Goal: Task Accomplishment & Management: Manage account settings

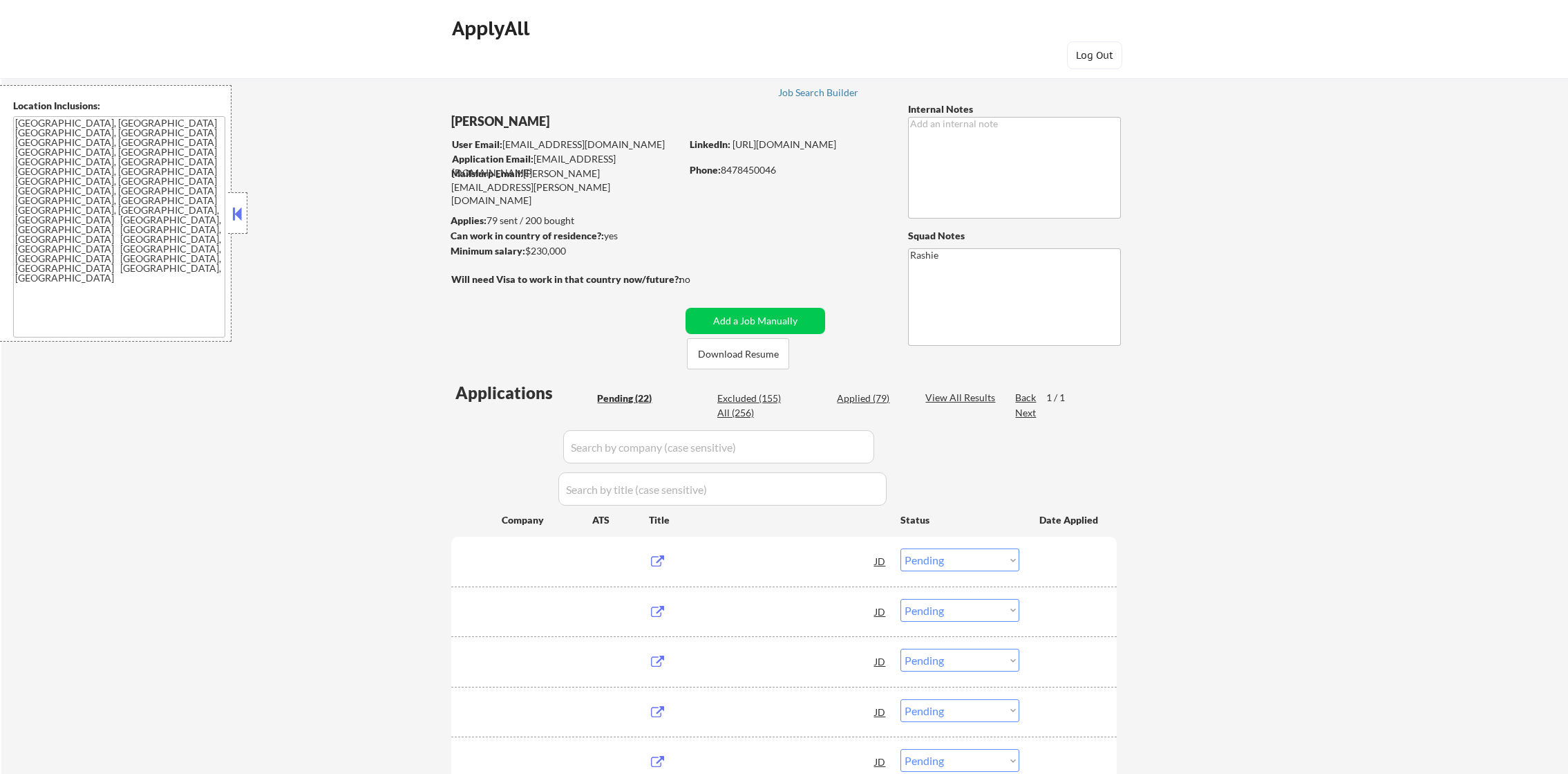
select select ""pending""
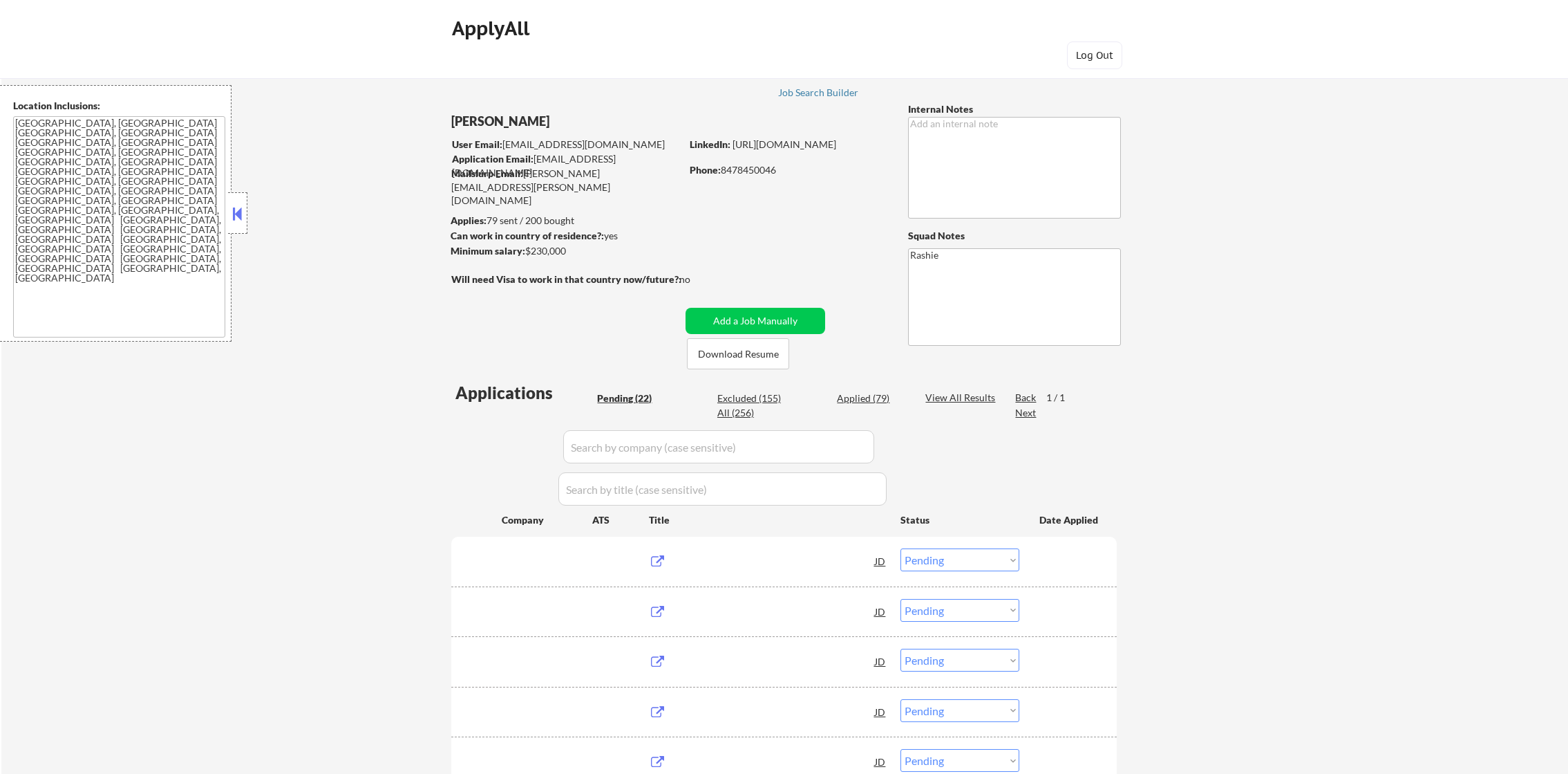
select select ""pending""
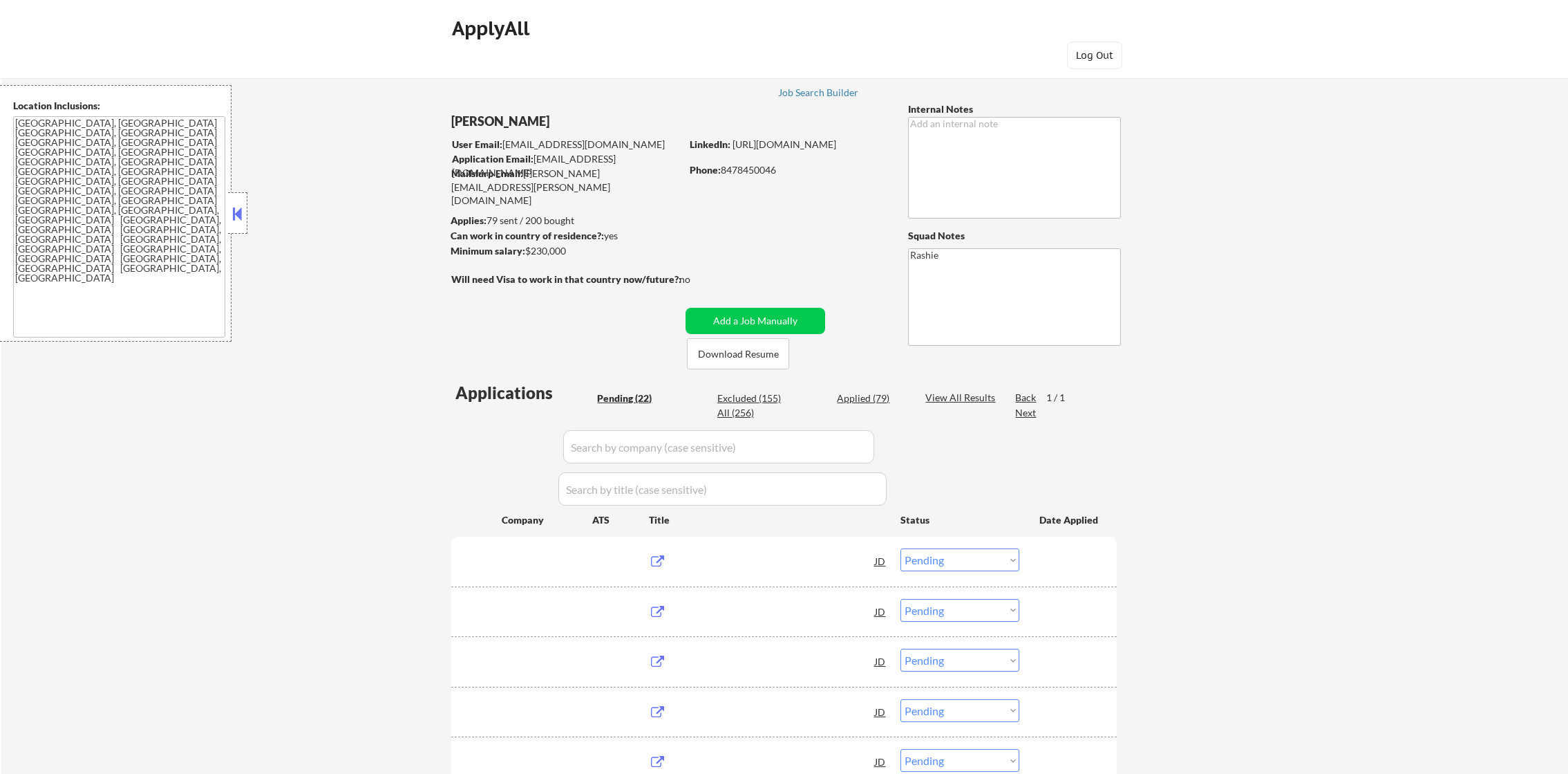
select select ""pending""
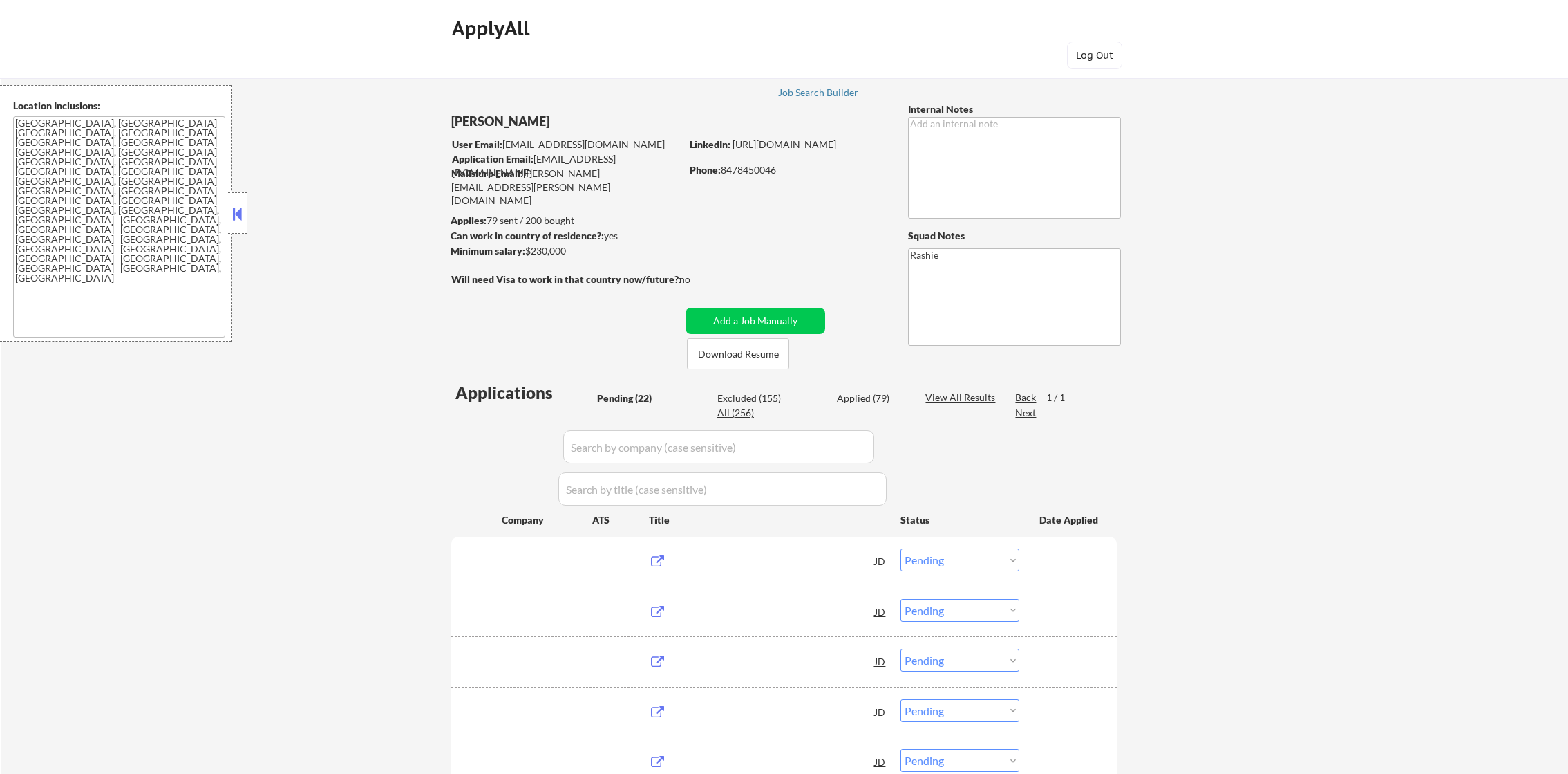
select select ""pending""
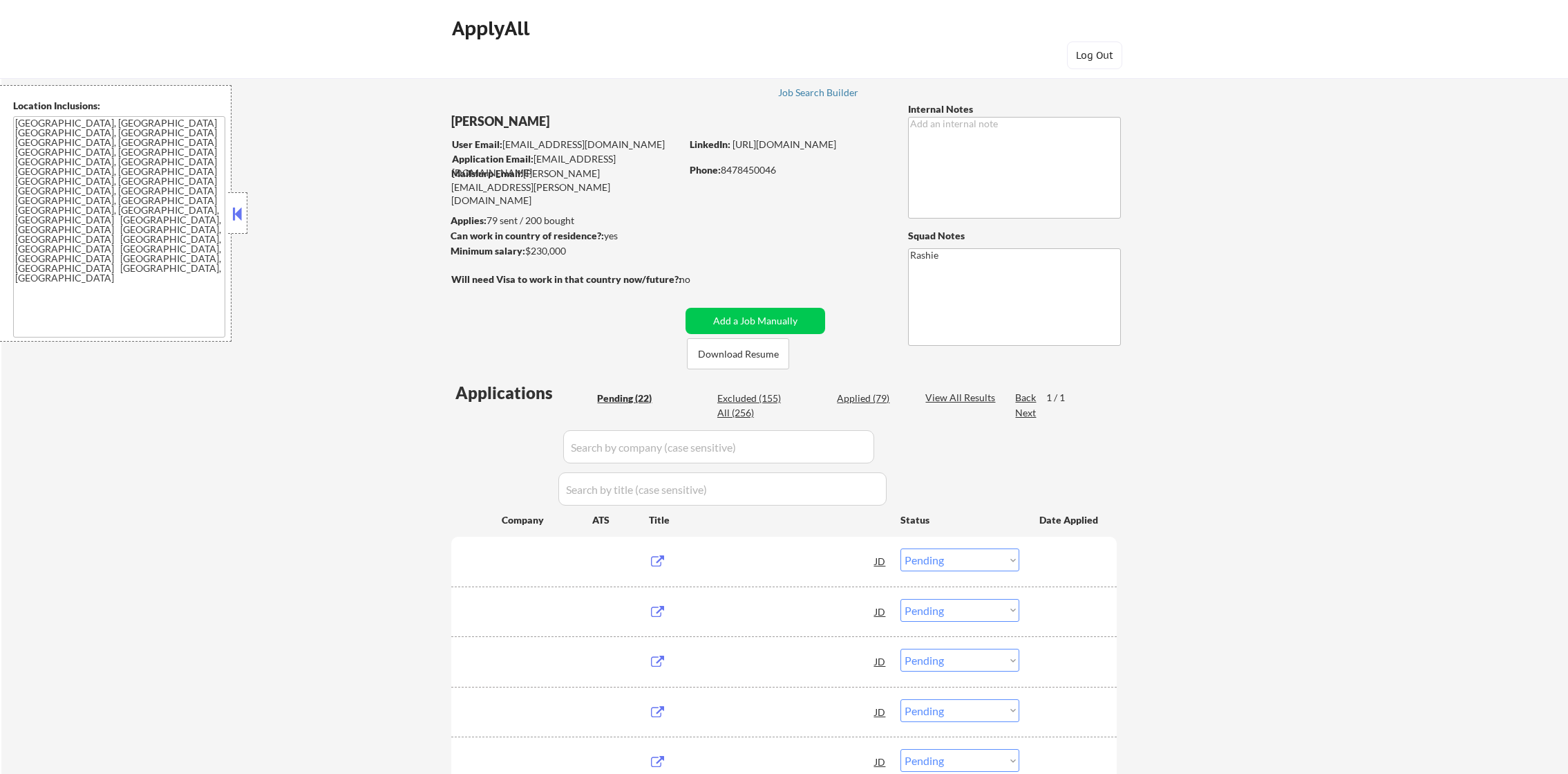
select select ""pending""
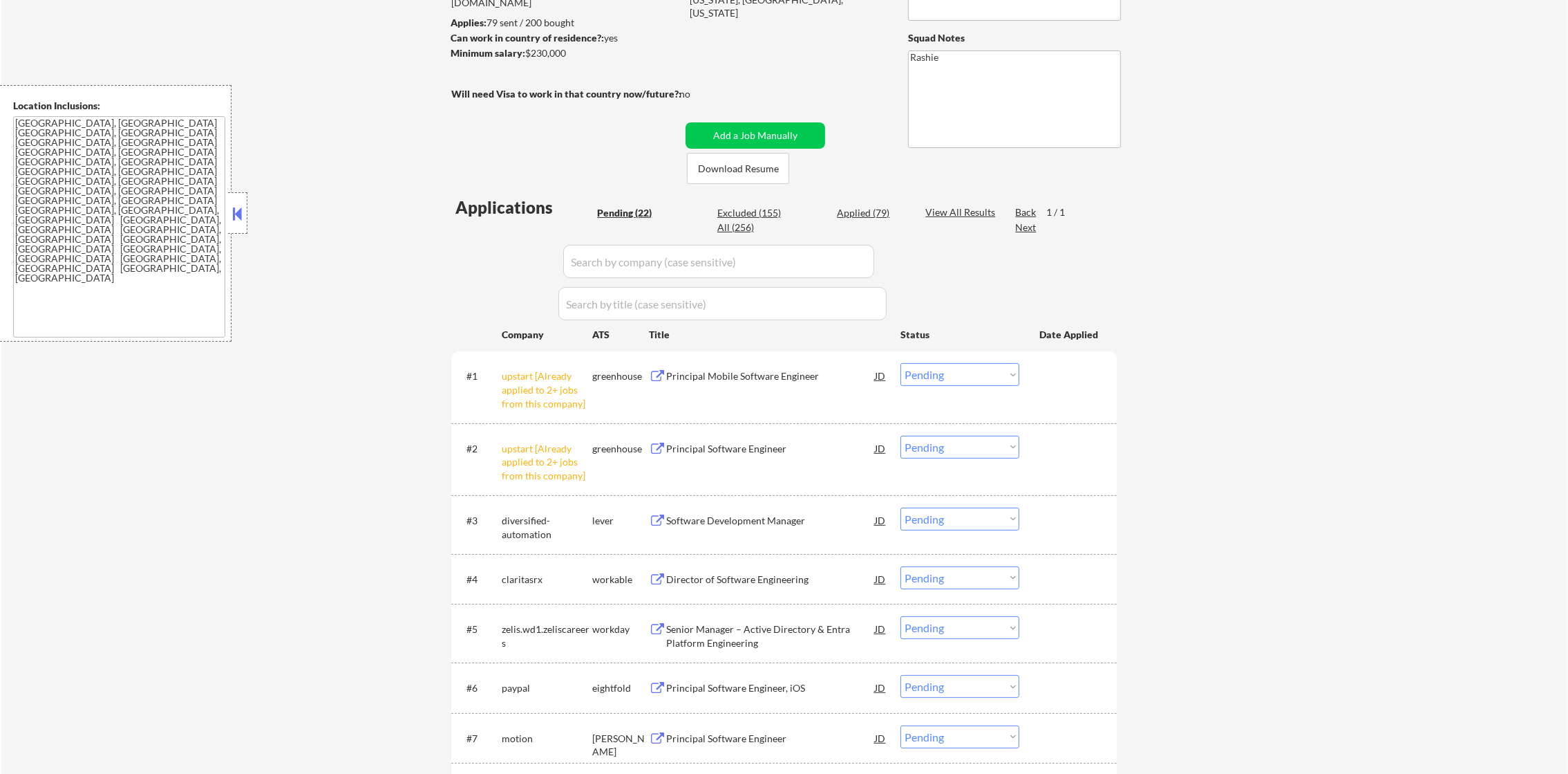
scroll to position [207, 0]
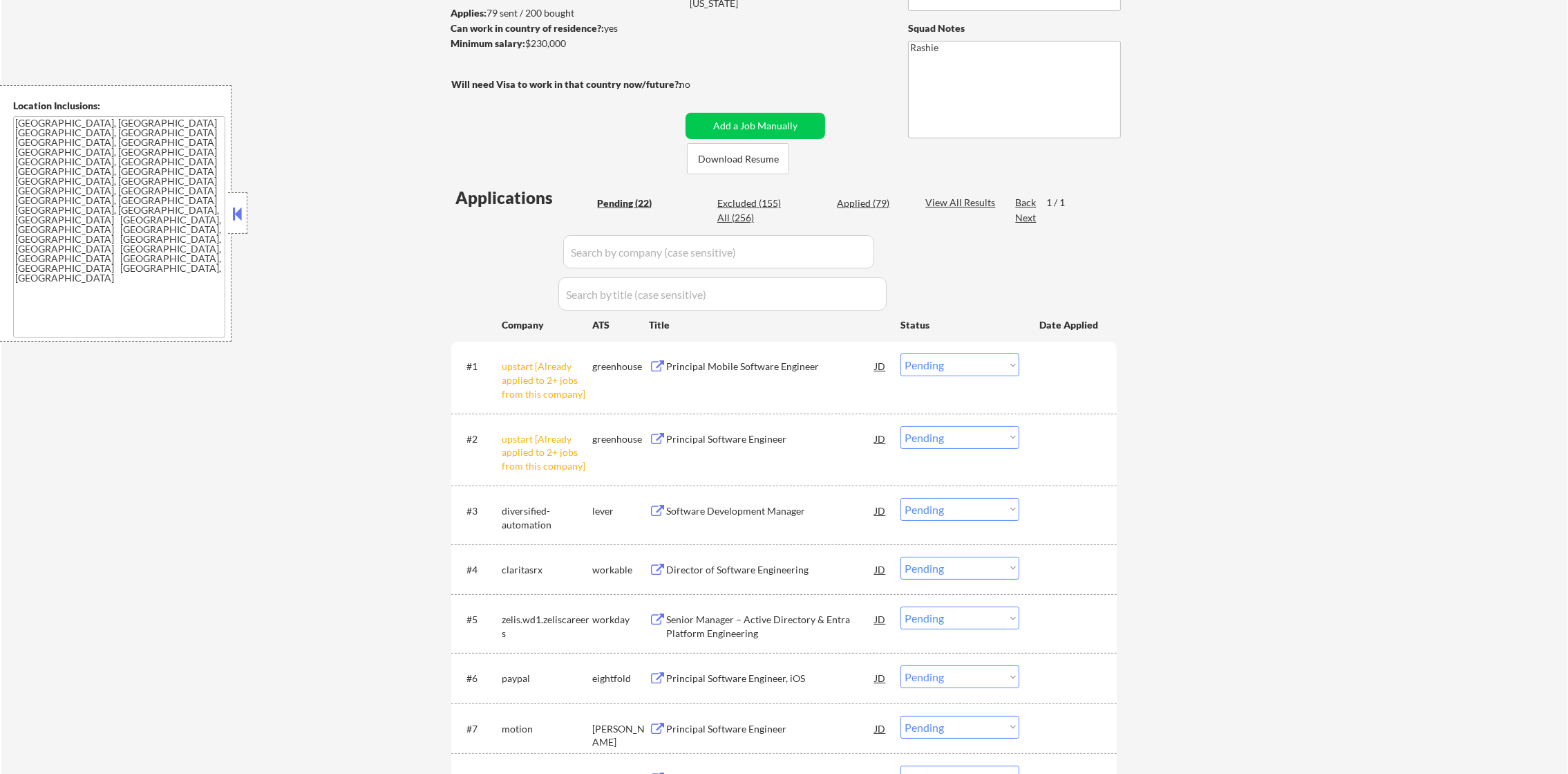
drag, startPoint x: 931, startPoint y: 369, endPoint x: 935, endPoint y: 376, distance: 8.1
click at [931, 369] on select "Choose an option... Pending Applied Excluded (Questions) Excluded (Expired) Exc…" at bounding box center [960, 365] width 119 height 23
click at [901, 354] on select "Choose an option... Pending Applied Excluded (Questions) Excluded (Expired) Exc…" at bounding box center [960, 365] width 119 height 23
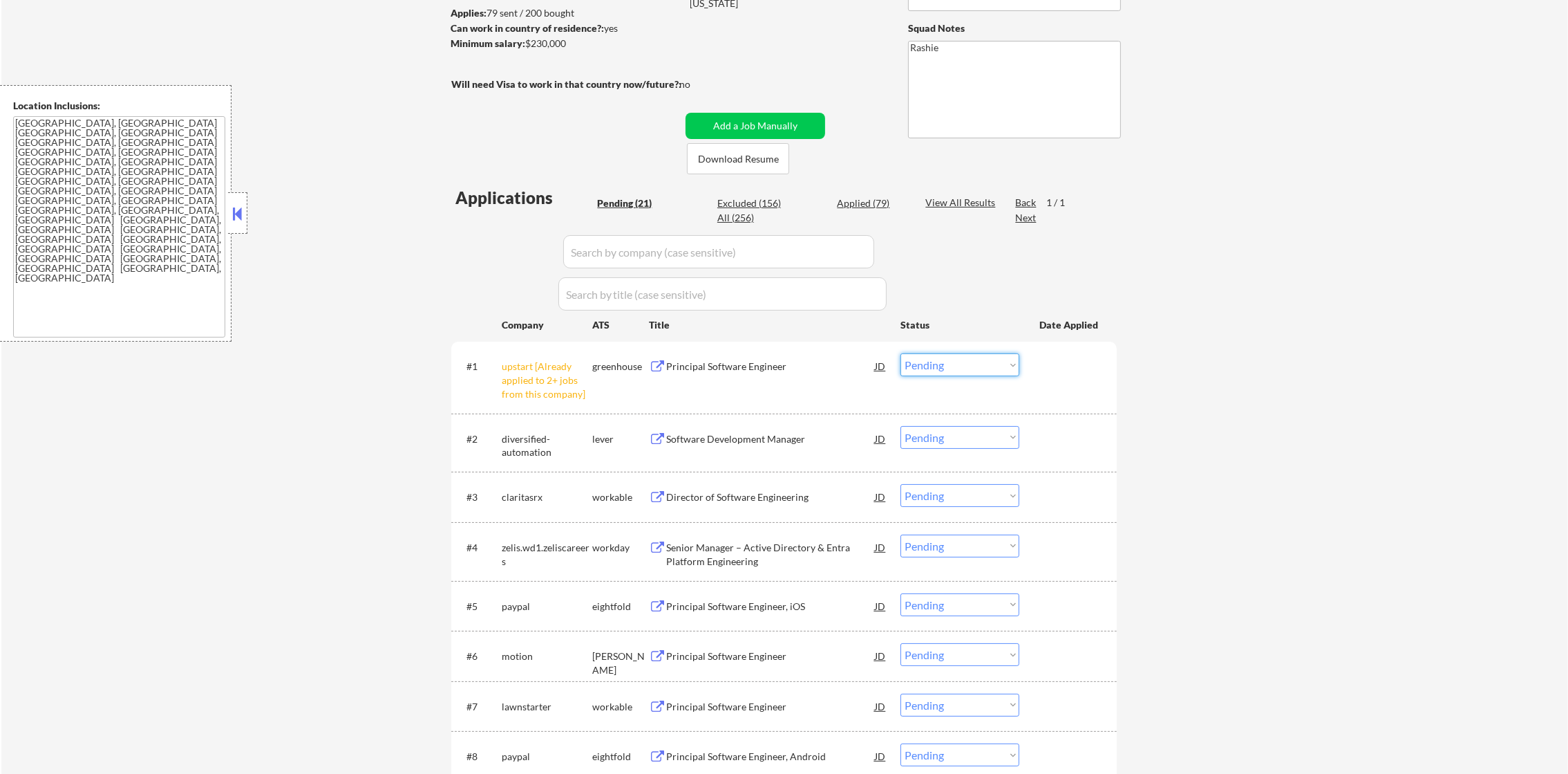
click at [940, 359] on select "Choose an option... Pending Applied Excluded (Questions) Excluded (Expired) Exc…" at bounding box center [960, 365] width 119 height 23
click at [901, 354] on select "Choose an option... Pending Applied Excluded (Questions) Excluded (Expired) Exc…" at bounding box center [960, 365] width 119 height 23
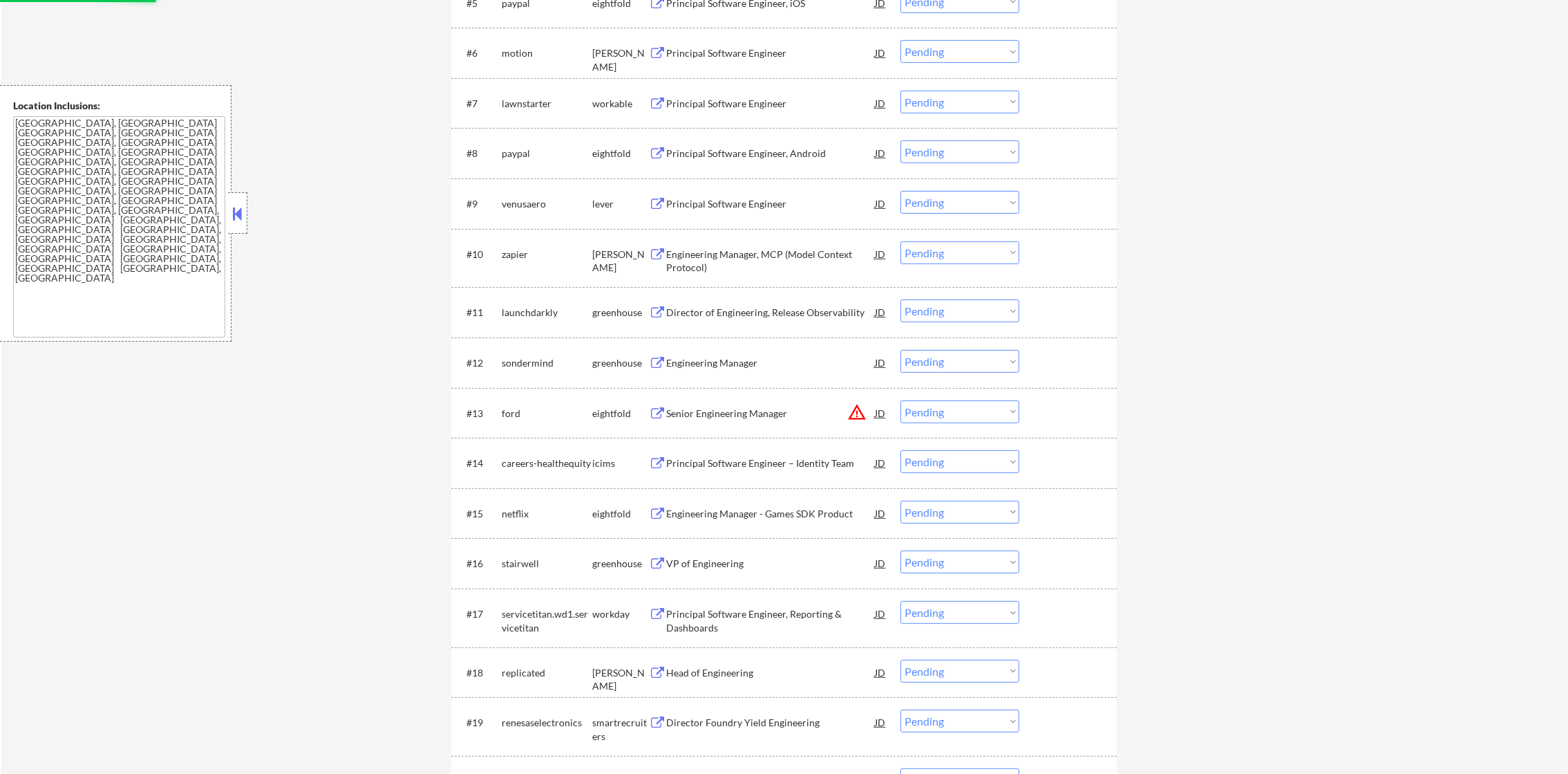
scroll to position [829, 0]
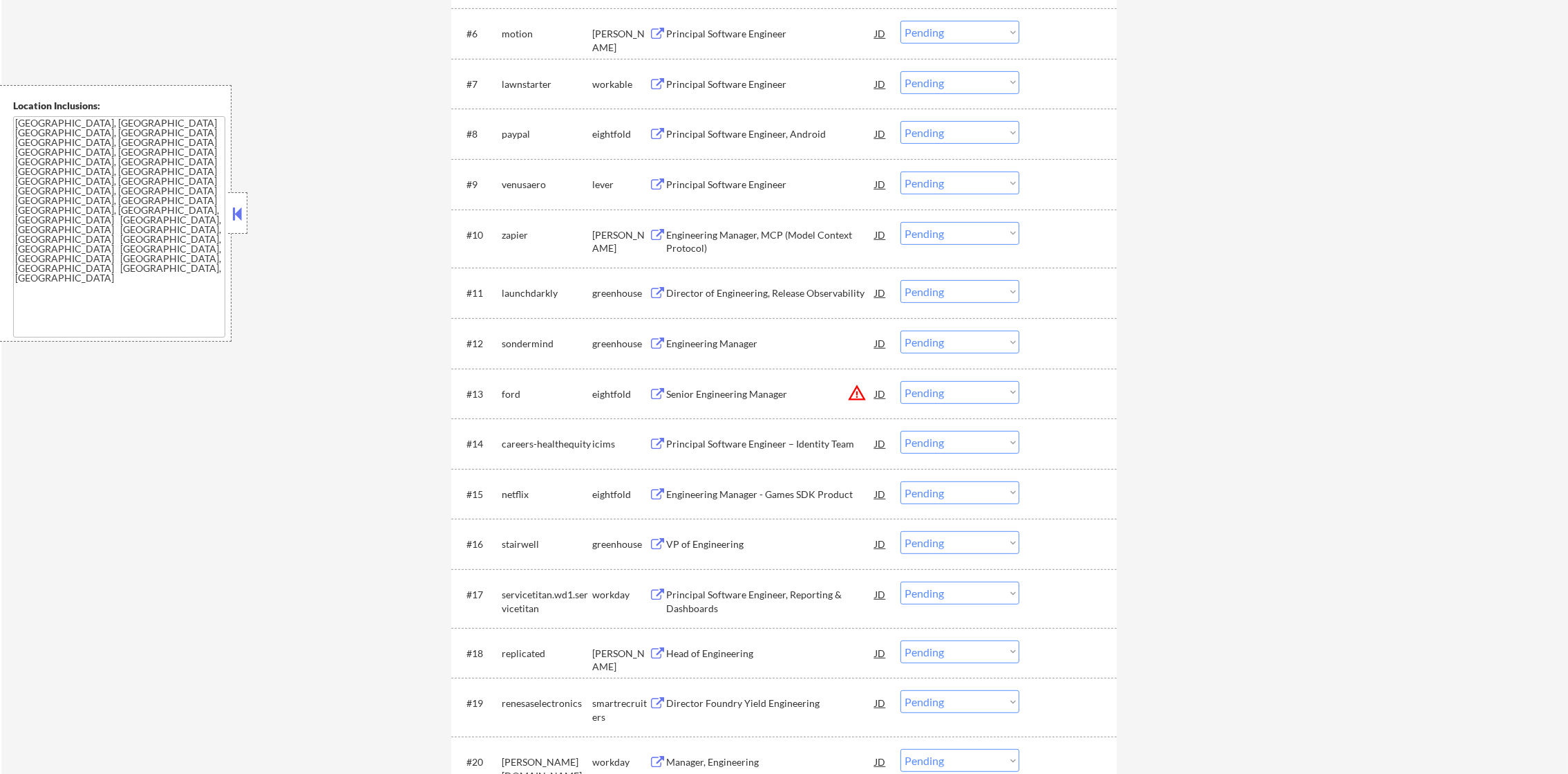
select select ""pending""
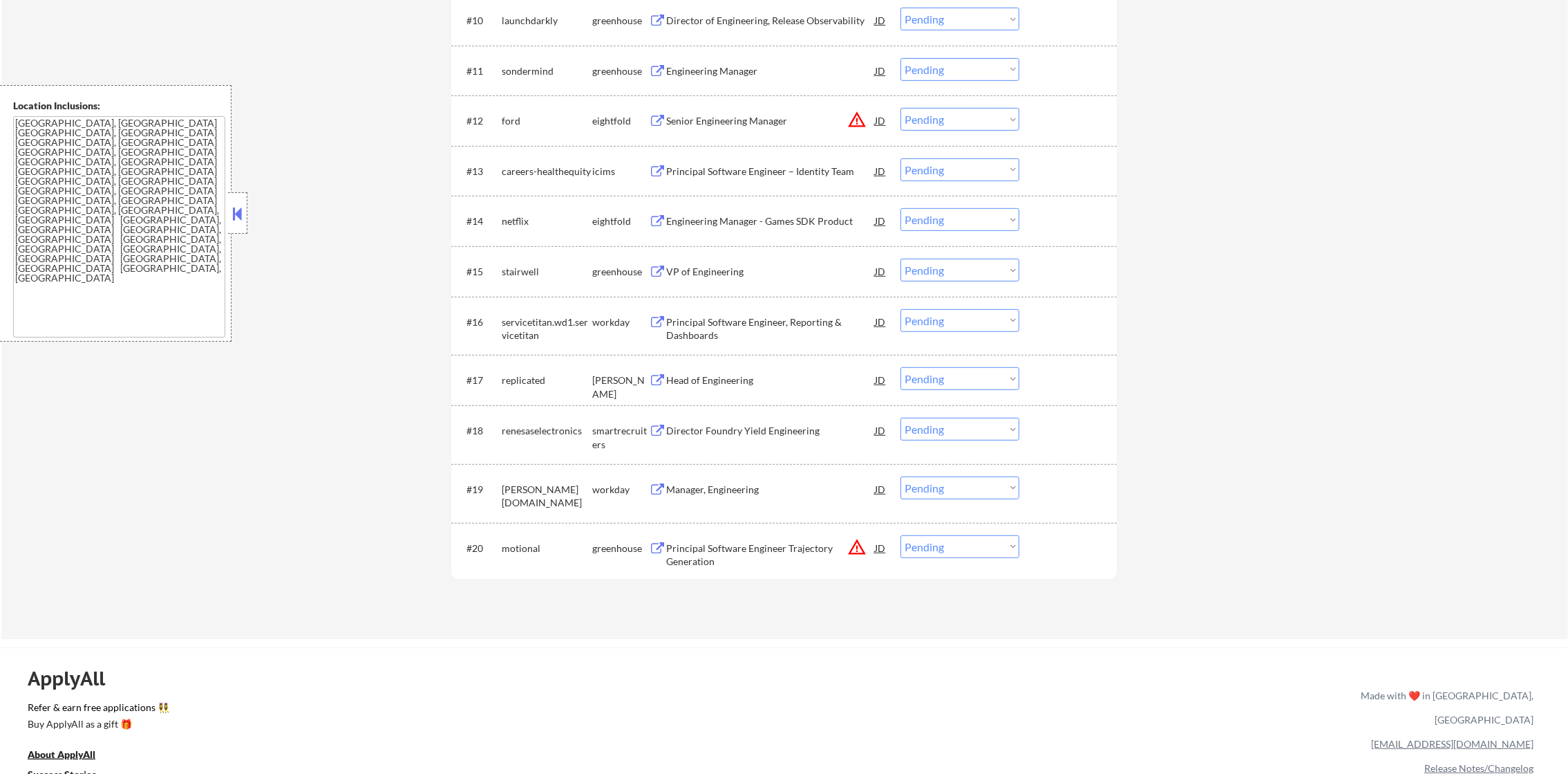
scroll to position [1046, 0]
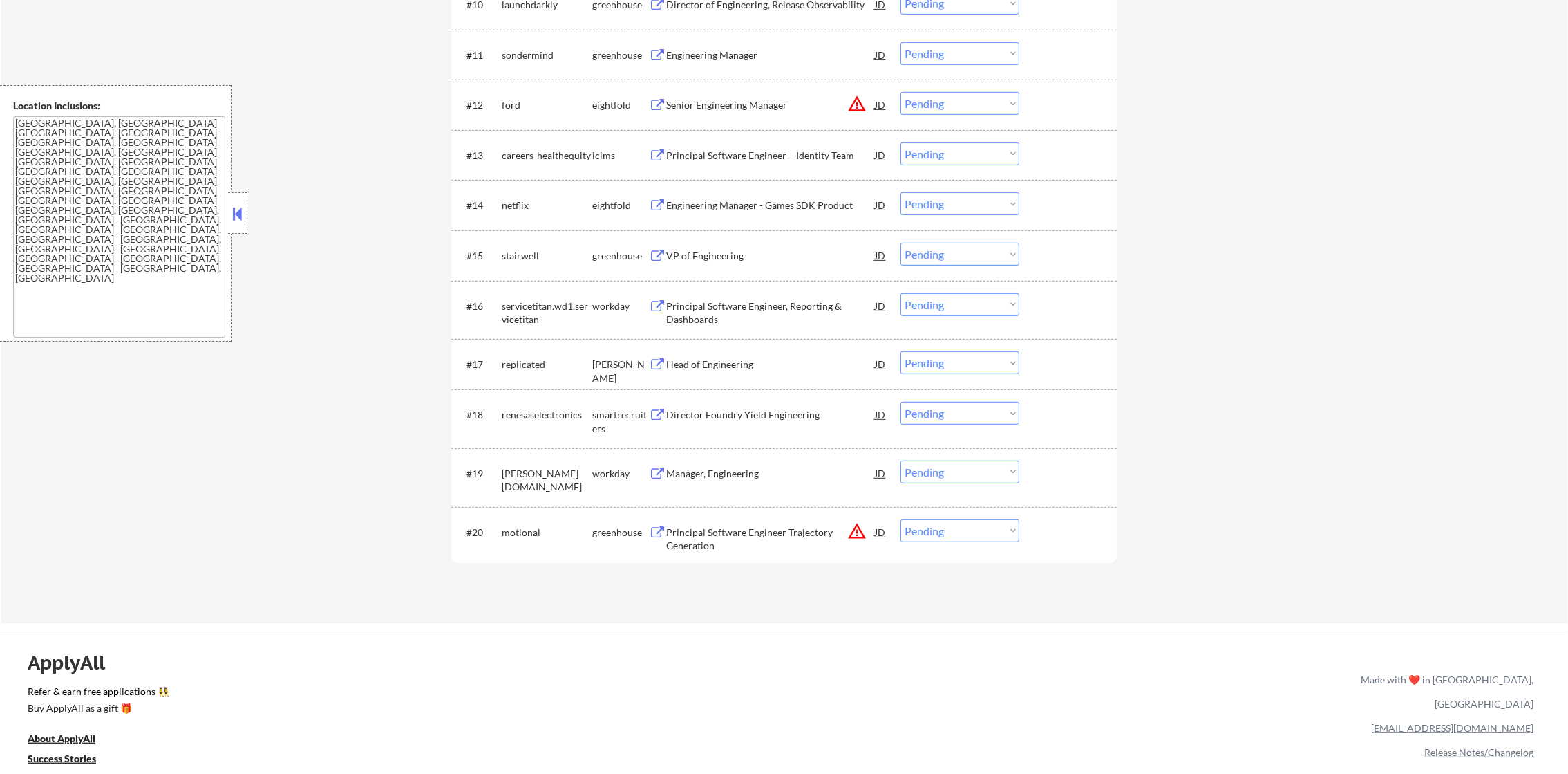
click at [854, 112] on button "warning_amber" at bounding box center [856, 103] width 19 height 19
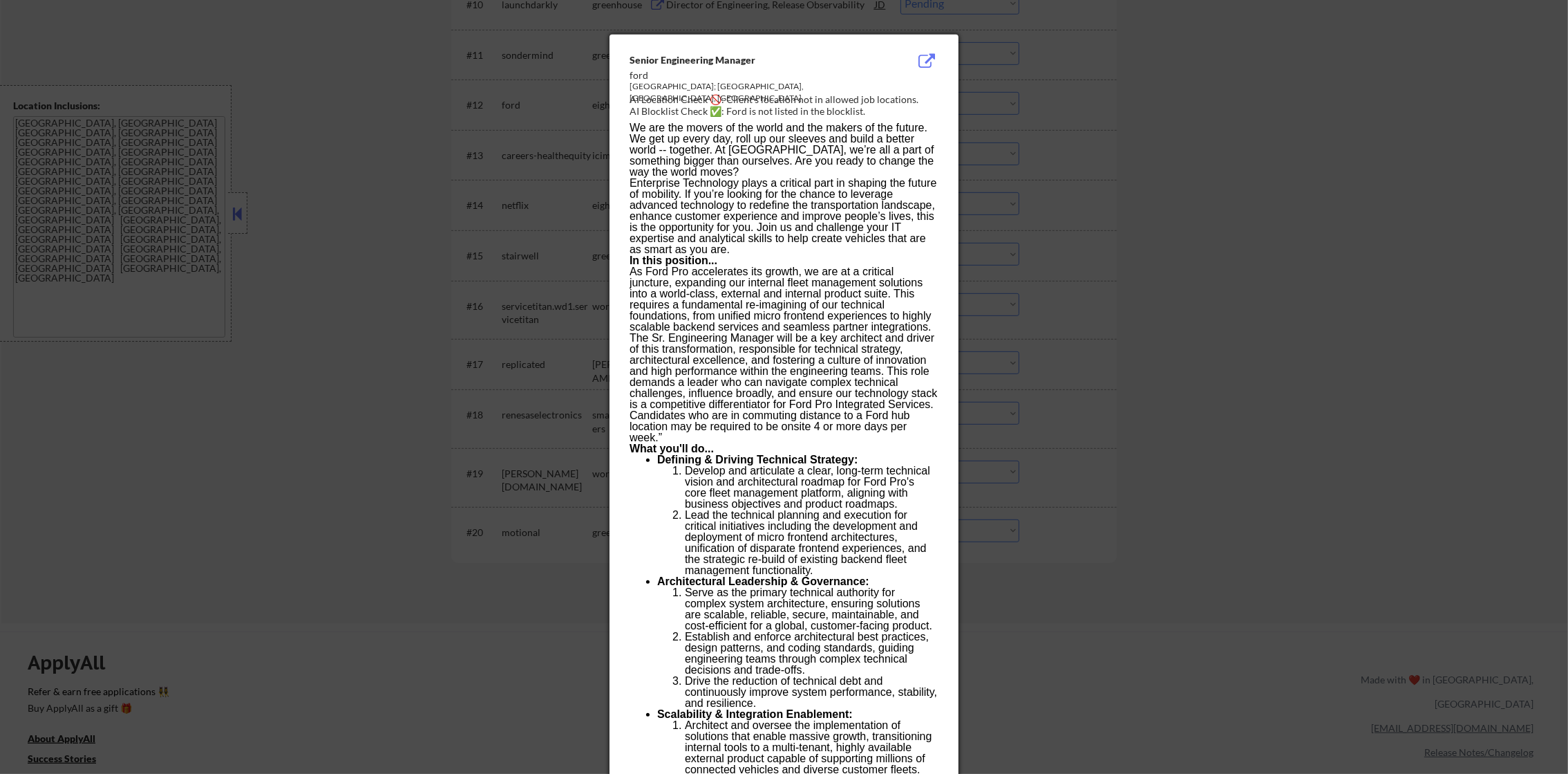
click at [1062, 145] on div at bounding box center [784, 387] width 1568 height 774
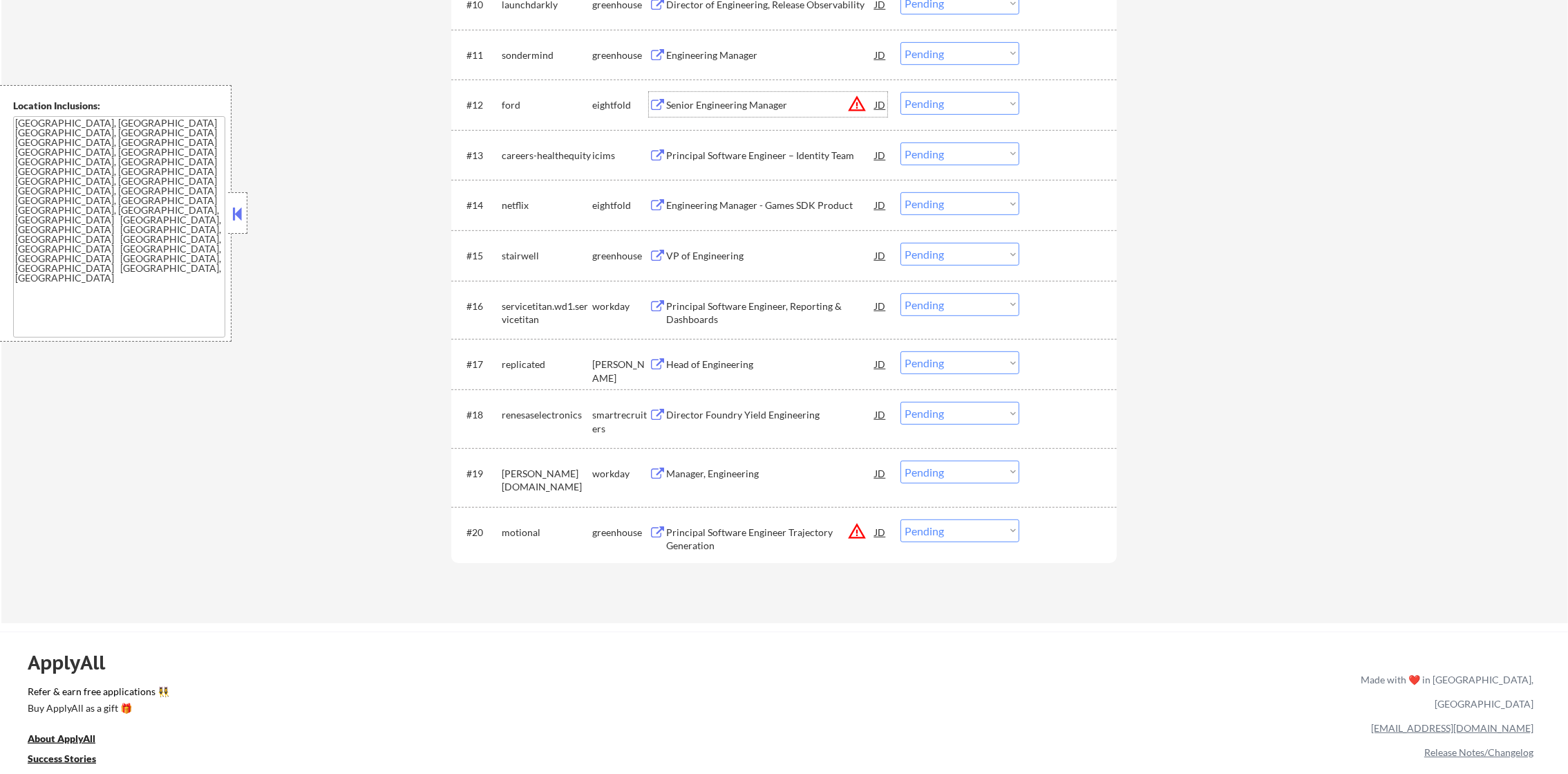
click at [807, 112] on div "Senior Engineering Manager" at bounding box center [770, 105] width 209 height 14
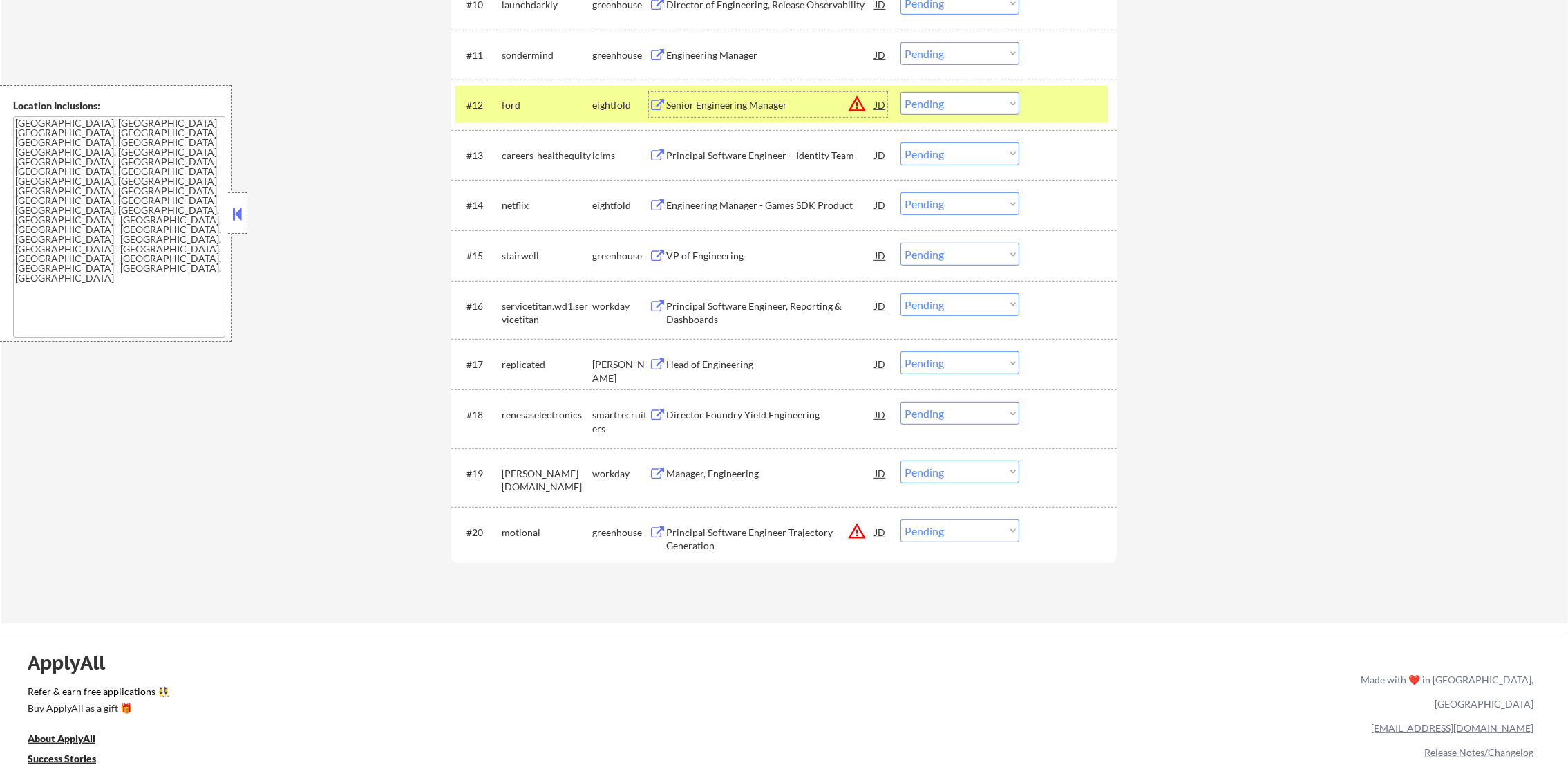
click at [813, 98] on div "Senior Engineering Manager" at bounding box center [770, 105] width 209 height 14
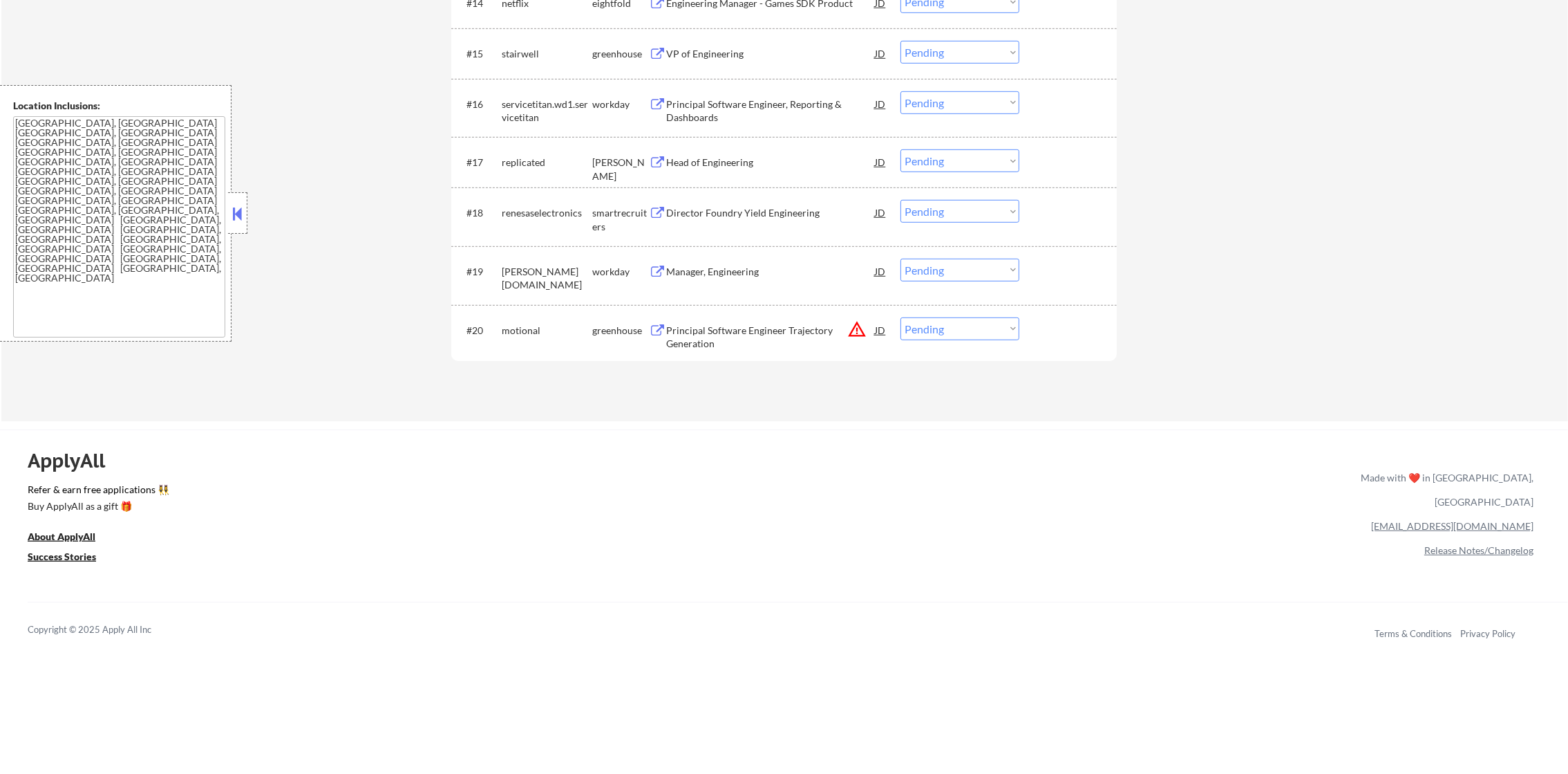
scroll to position [1288, 0]
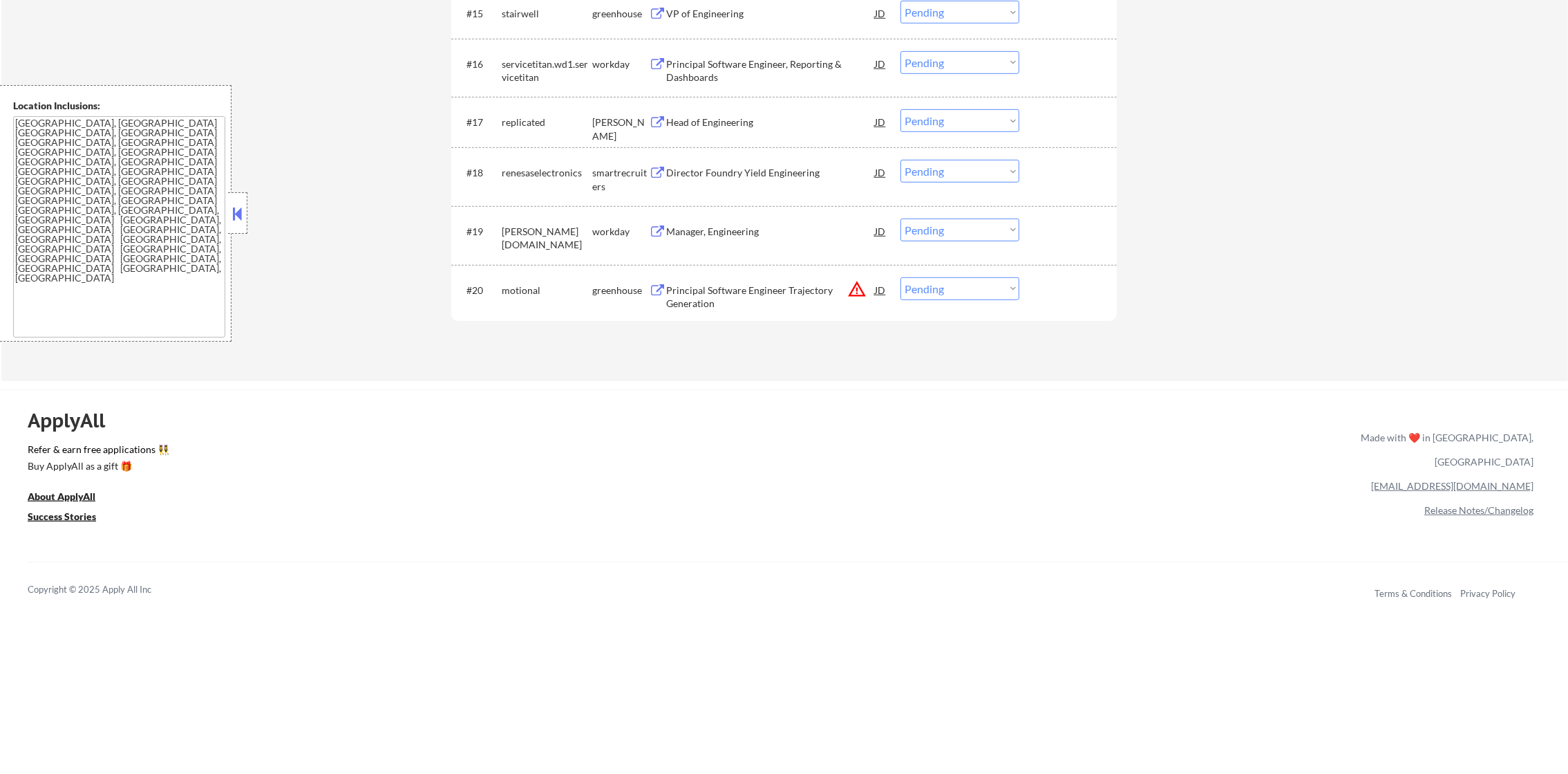
click at [851, 286] on button "warning_amber" at bounding box center [856, 288] width 19 height 19
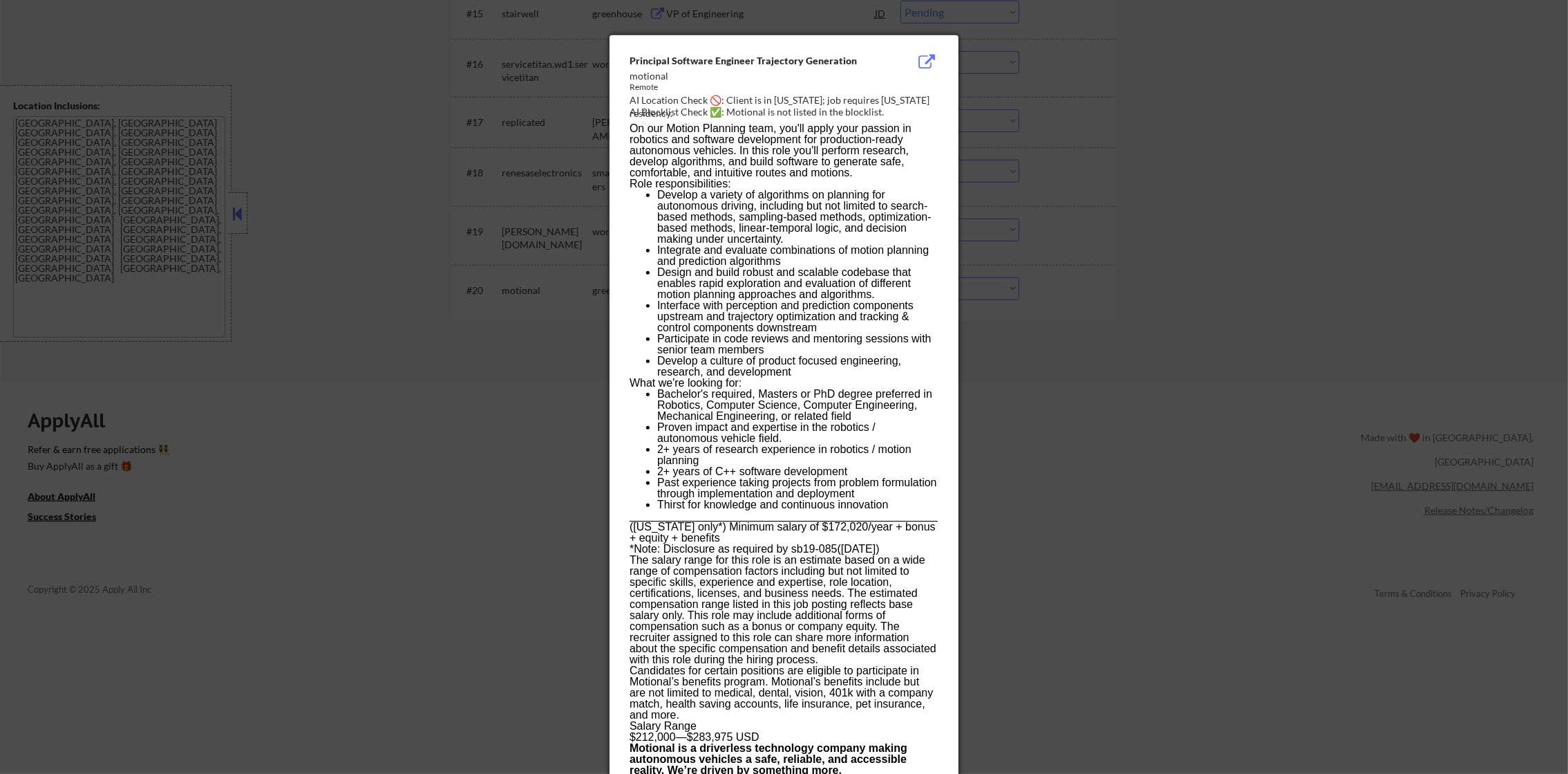
click at [1131, 265] on div at bounding box center [784, 387] width 1568 height 774
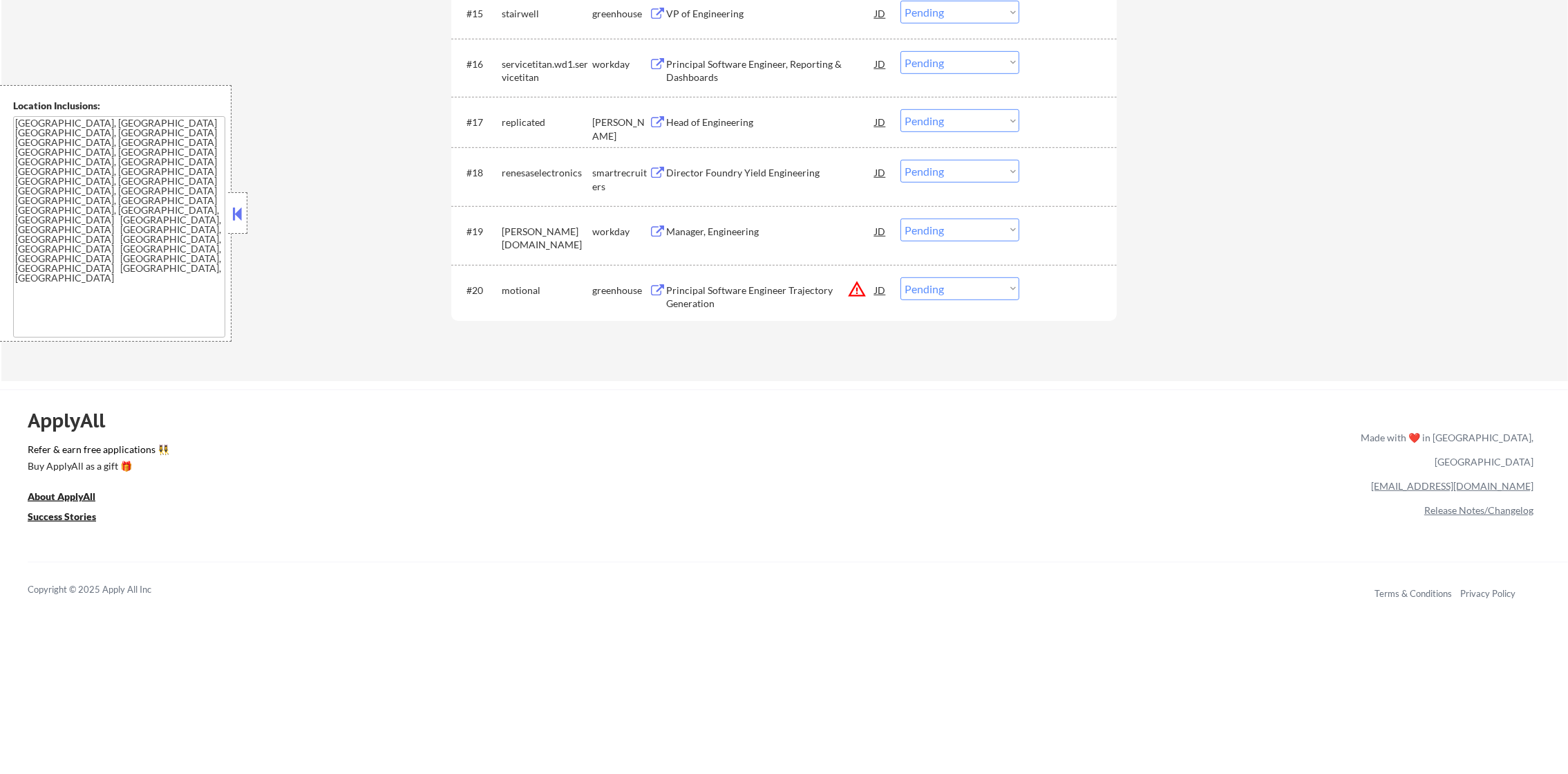
click at [960, 291] on select "Choose an option... Pending Applied Excluded (Questions) Excluded (Expired) Exc…" at bounding box center [960, 289] width 119 height 23
select select ""excluded__location_""
click at [901, 278] on select "Choose an option... Pending Applied Excluded (Questions) Excluded (Expired) Exc…" at bounding box center [960, 289] width 119 height 23
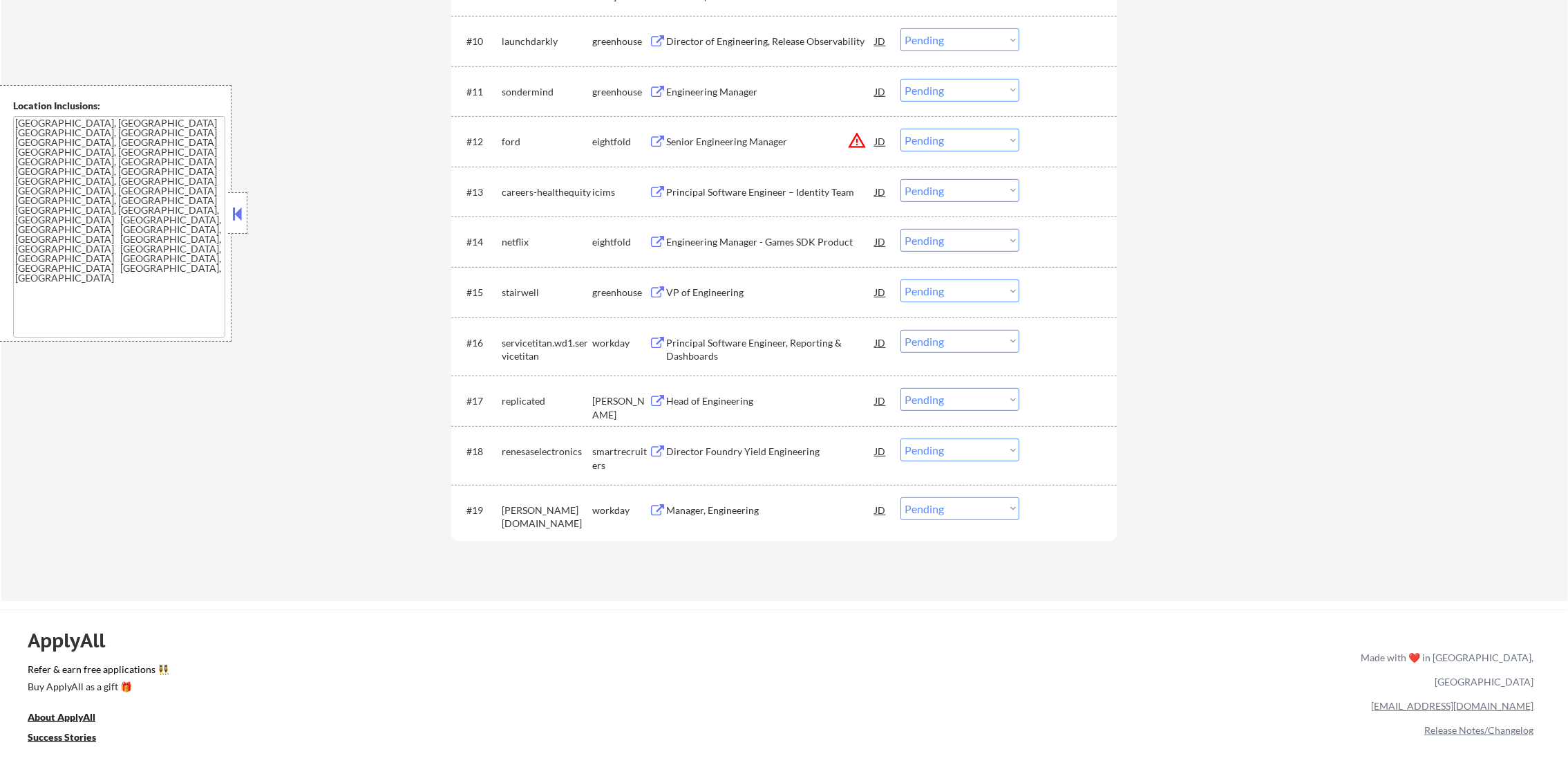
scroll to position [1012, 0]
drag, startPoint x: 744, startPoint y: 449, endPoint x: 784, endPoint y: 460, distance: 41.5
click at [782, 448] on div "Director Foundry Yield Engineering" at bounding box center [770, 449] width 209 height 14
